Goal: Navigation & Orientation: Find specific page/section

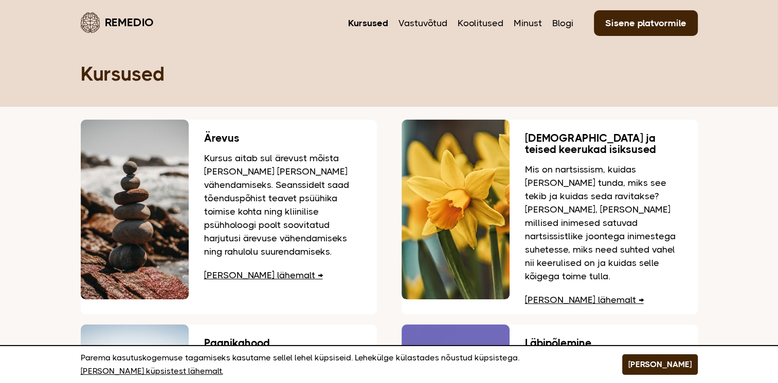
click at [653, 17] on link "Sisene platvormile" at bounding box center [646, 23] width 104 height 26
click at [527, 28] on link "Minust" at bounding box center [527, 22] width 28 height 13
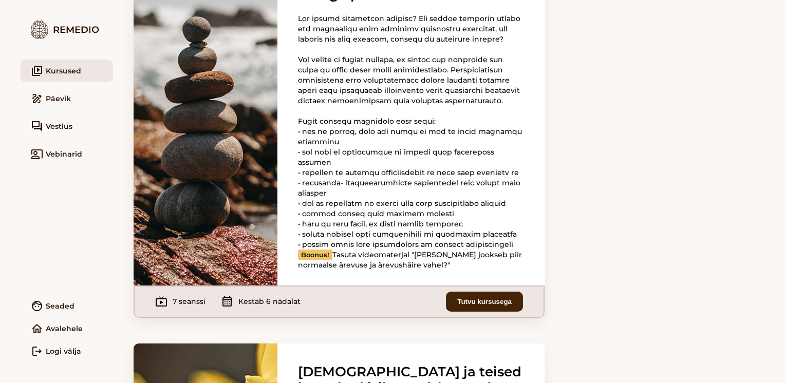
scroll to position [120, 0]
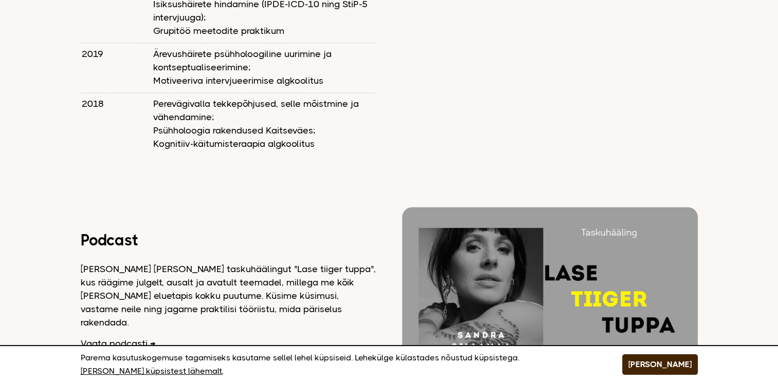
scroll to position [1444, 0]
